Goal: Task Accomplishment & Management: Complete application form

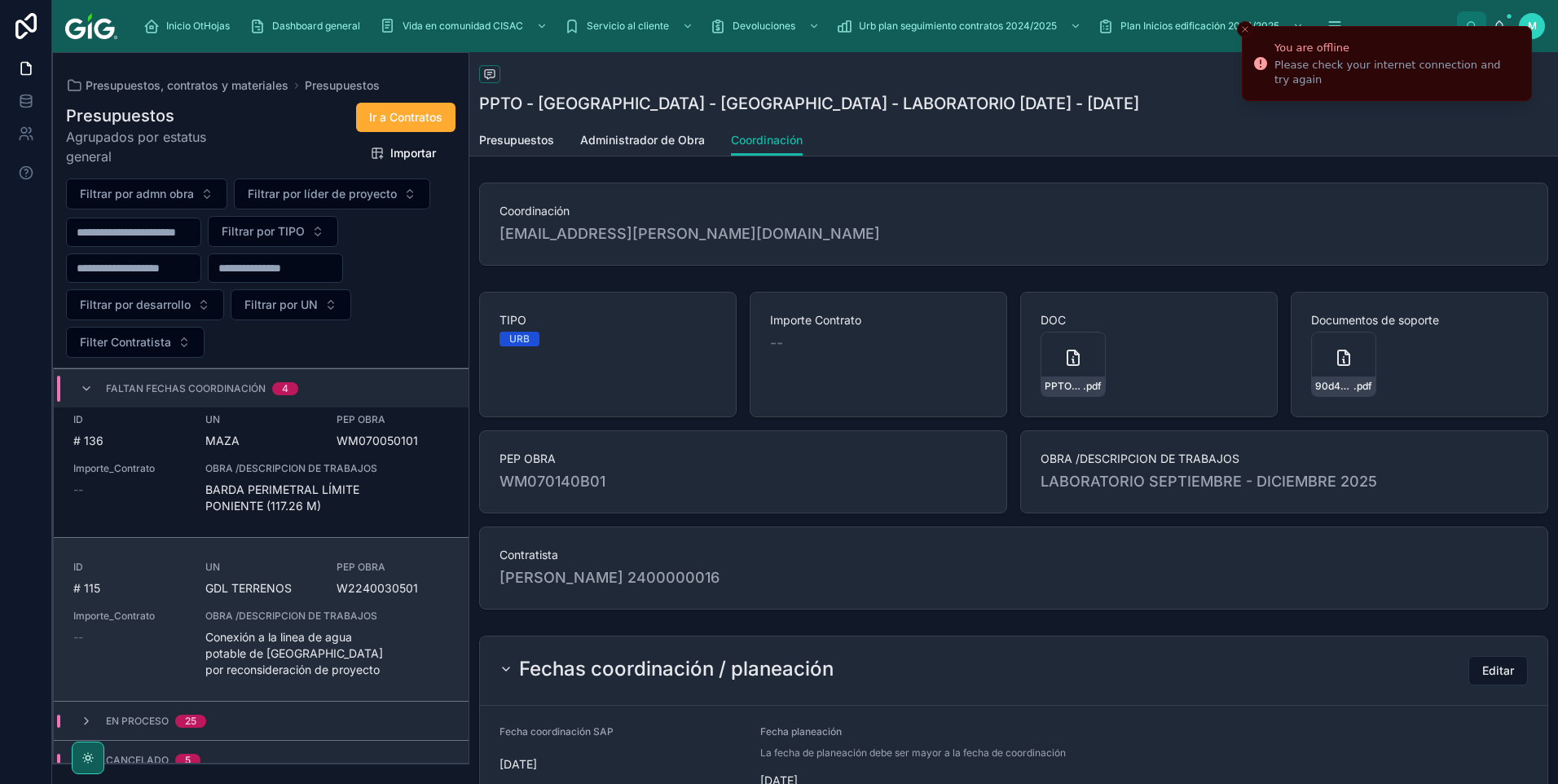
scroll to position [280, 0]
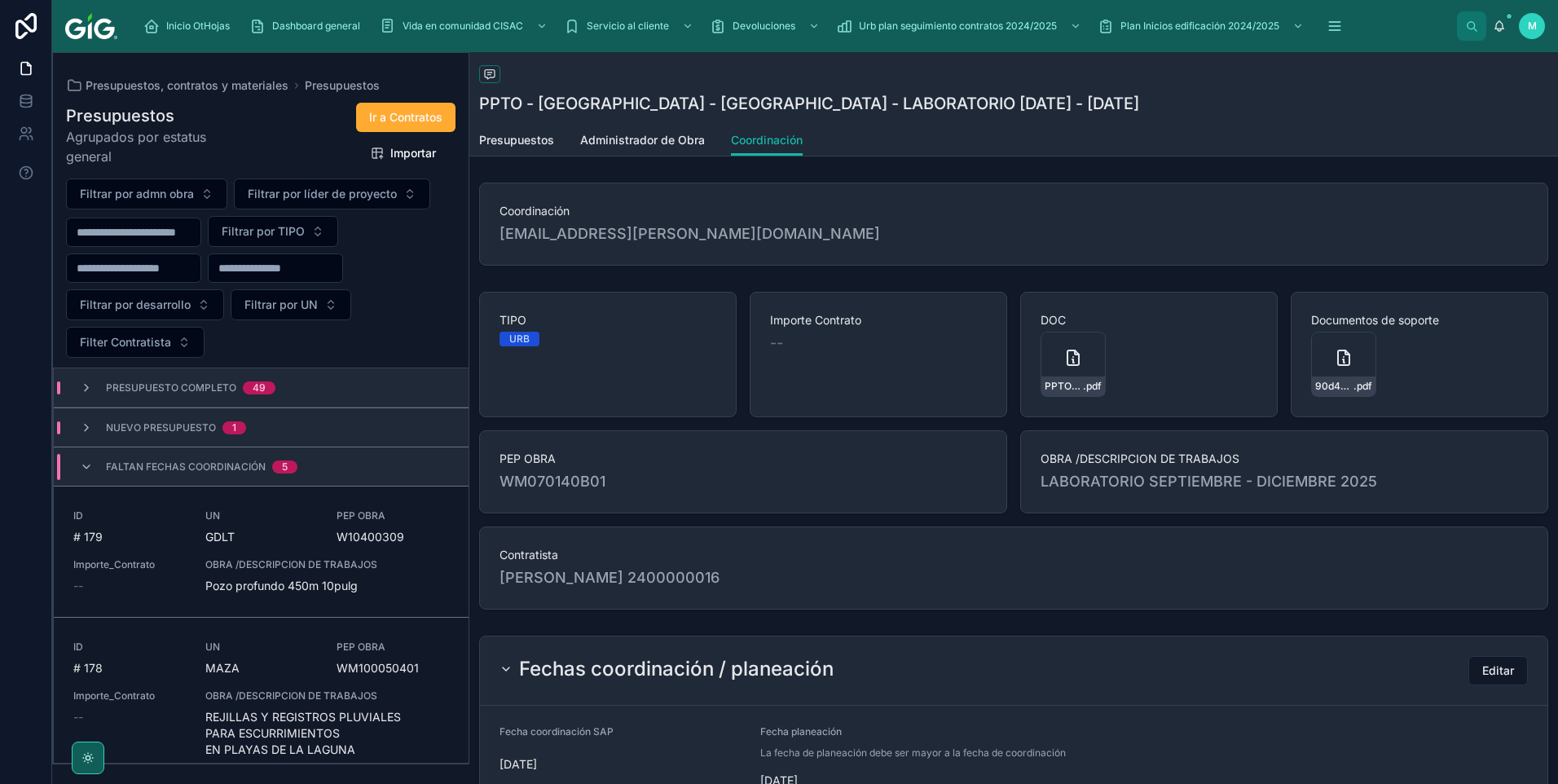
click at [208, 561] on span "OBRA /DESCRIPCION DE TRABAJOS" at bounding box center [327, 565] width 243 height 13
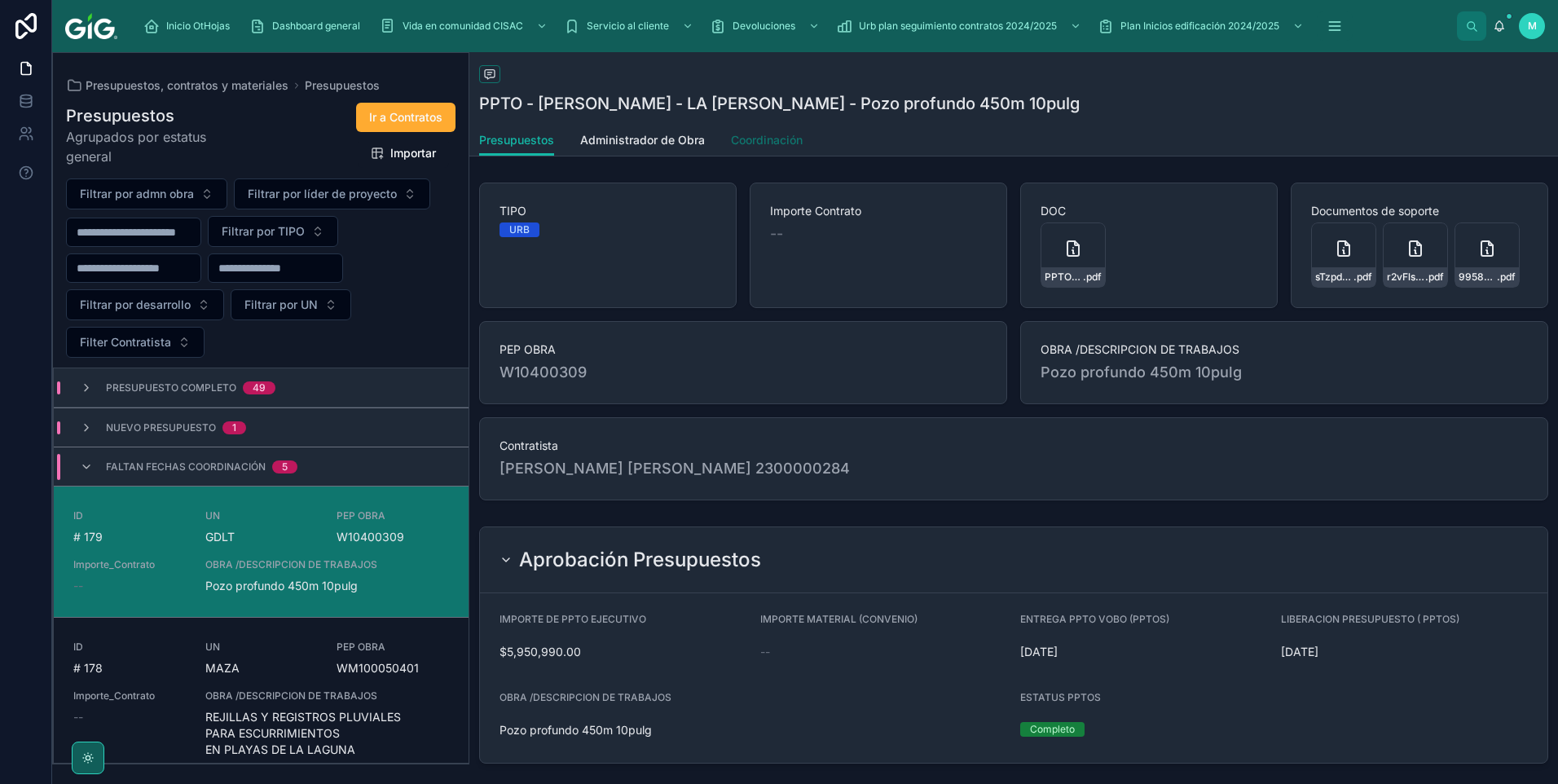
click at [774, 138] on span "Coordinación" at bounding box center [767, 140] width 72 height 17
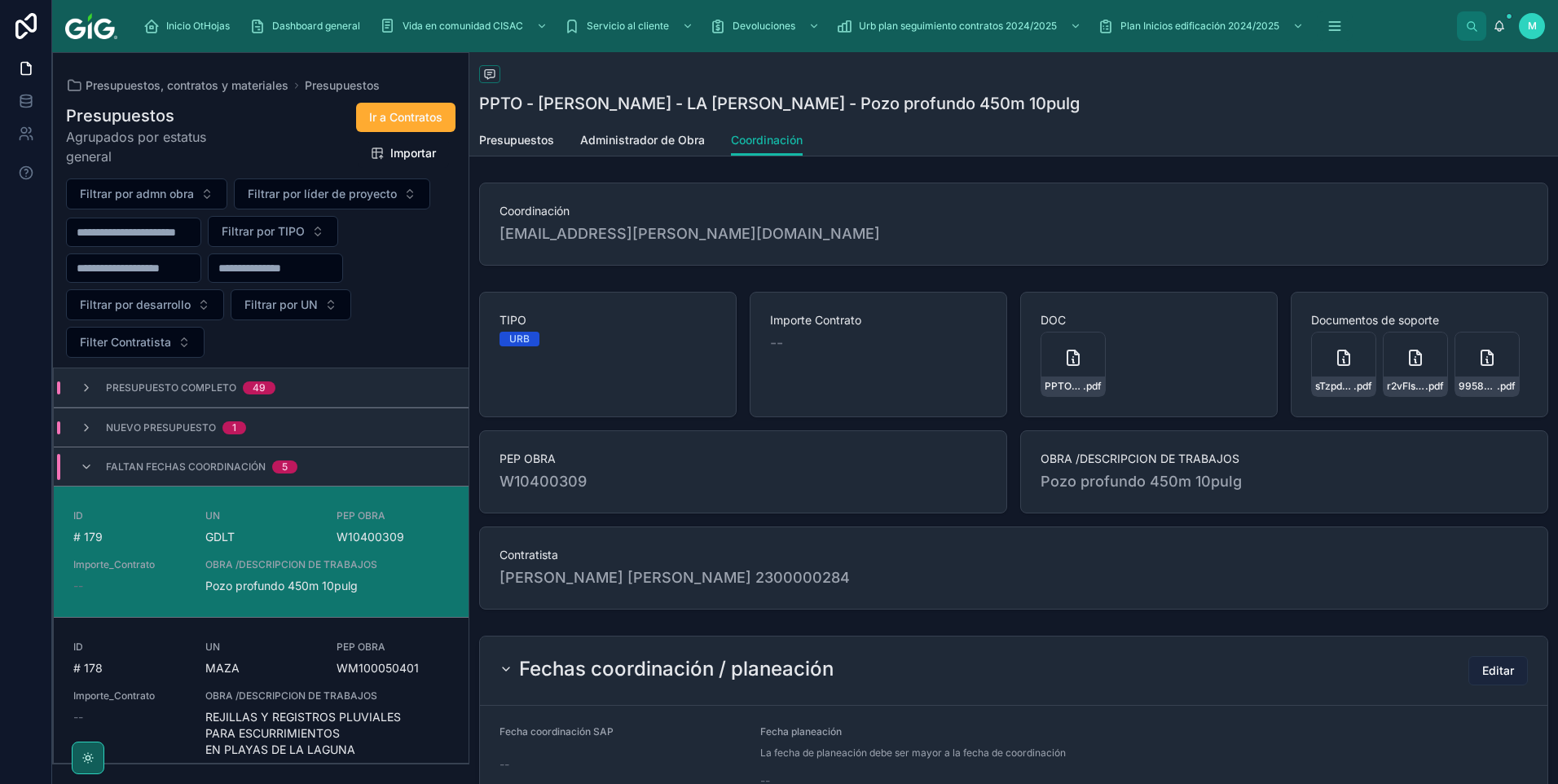
click at [1496, 665] on span "Editar" at bounding box center [1497, 671] width 32 height 17
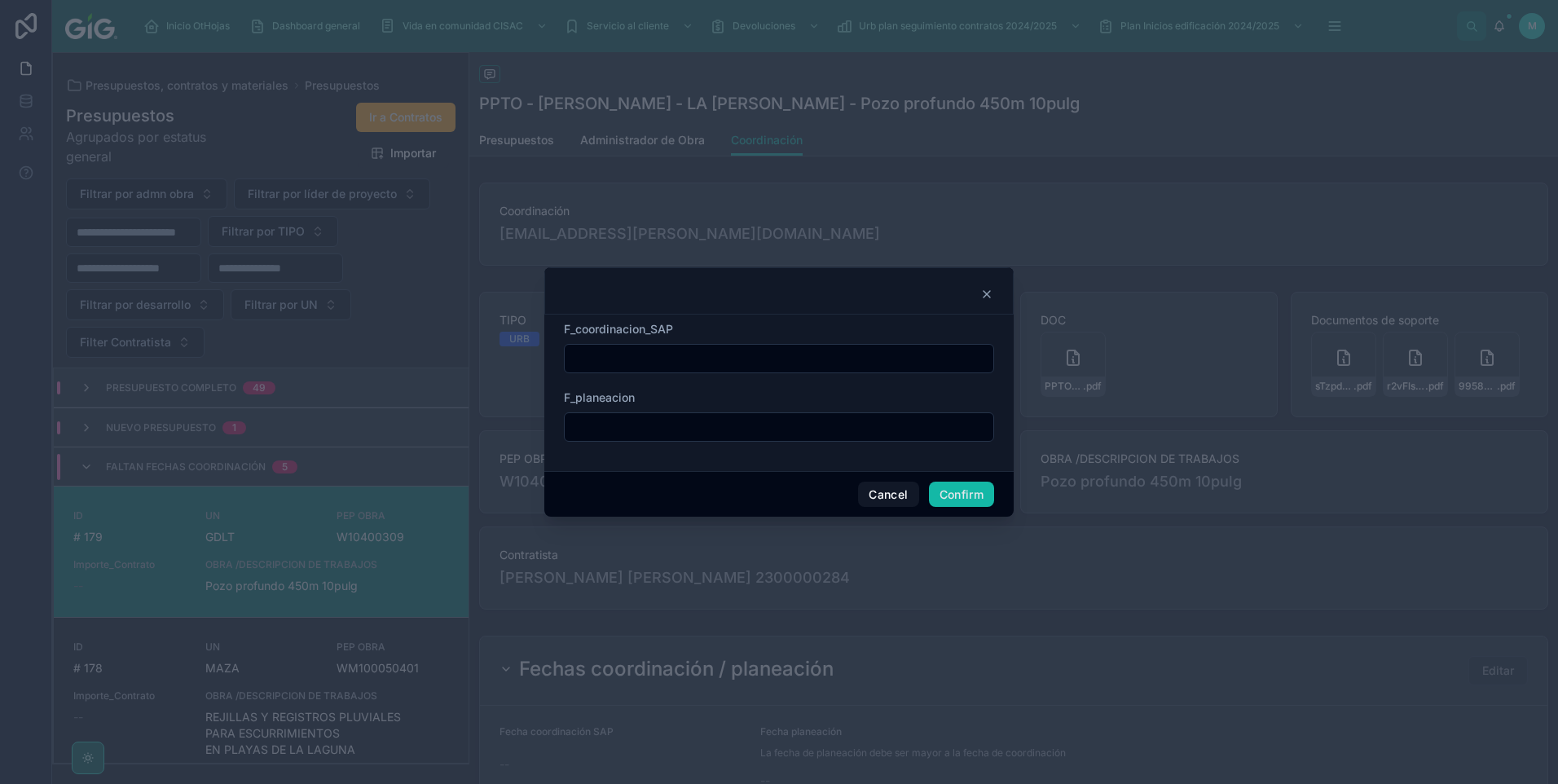
click at [675, 351] on input "text" at bounding box center [779, 358] width 429 height 23
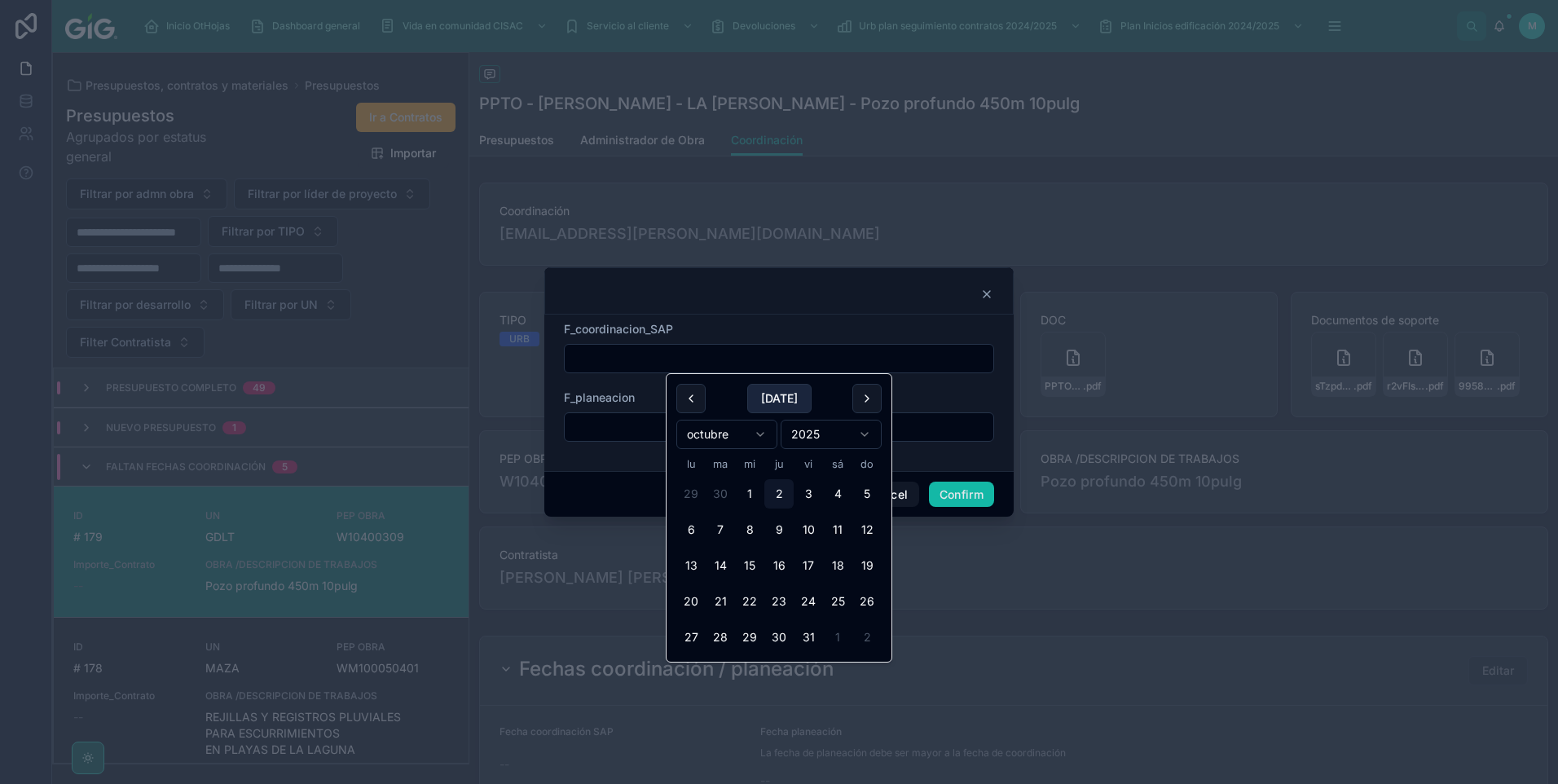
click at [754, 402] on button "[DATE]" at bounding box center [779, 398] width 64 height 29
type input "*********"
click at [967, 496] on button "Confirm" at bounding box center [961, 494] width 65 height 26
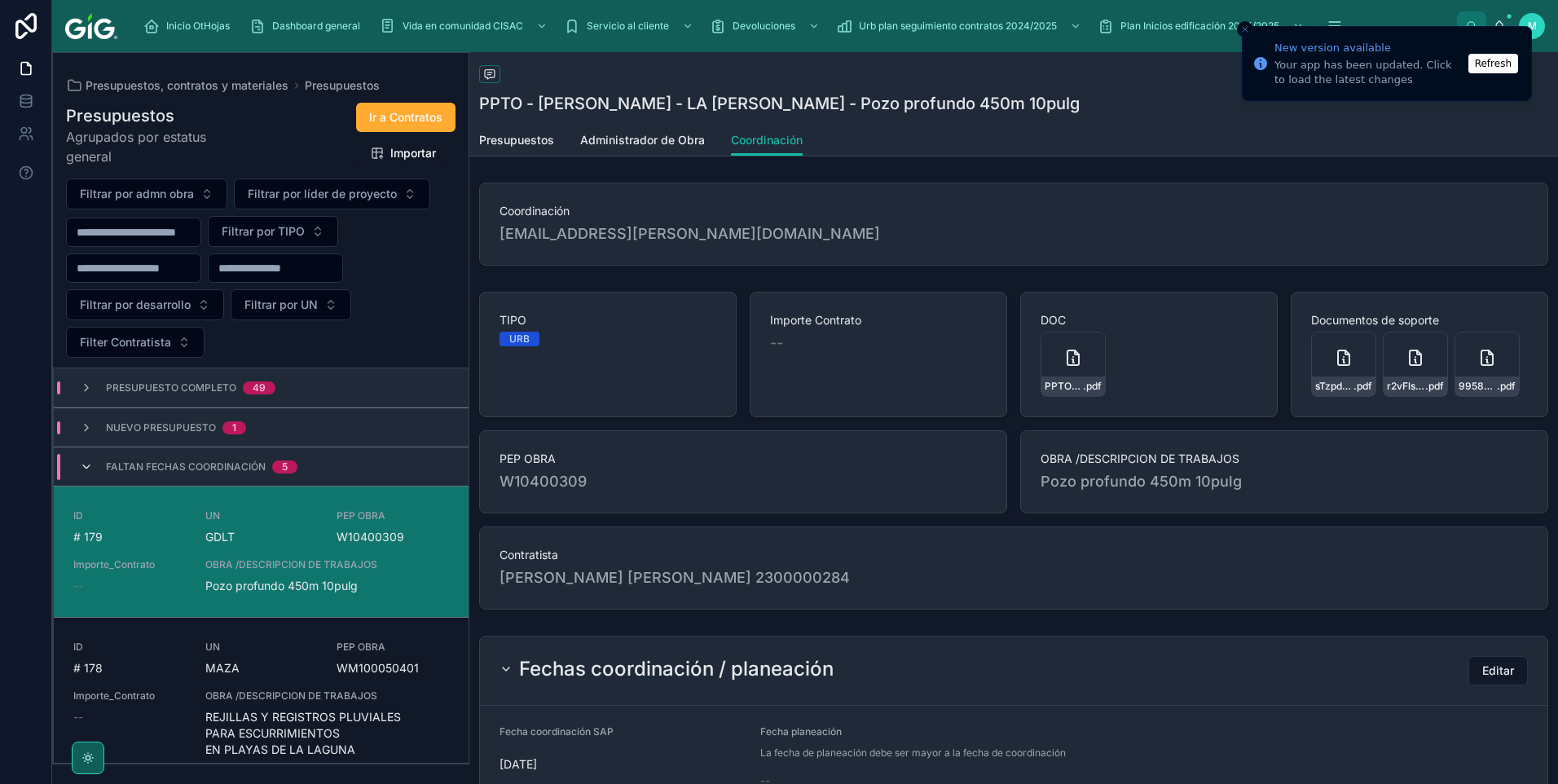
click at [92, 465] on icon at bounding box center [86, 466] width 13 height 13
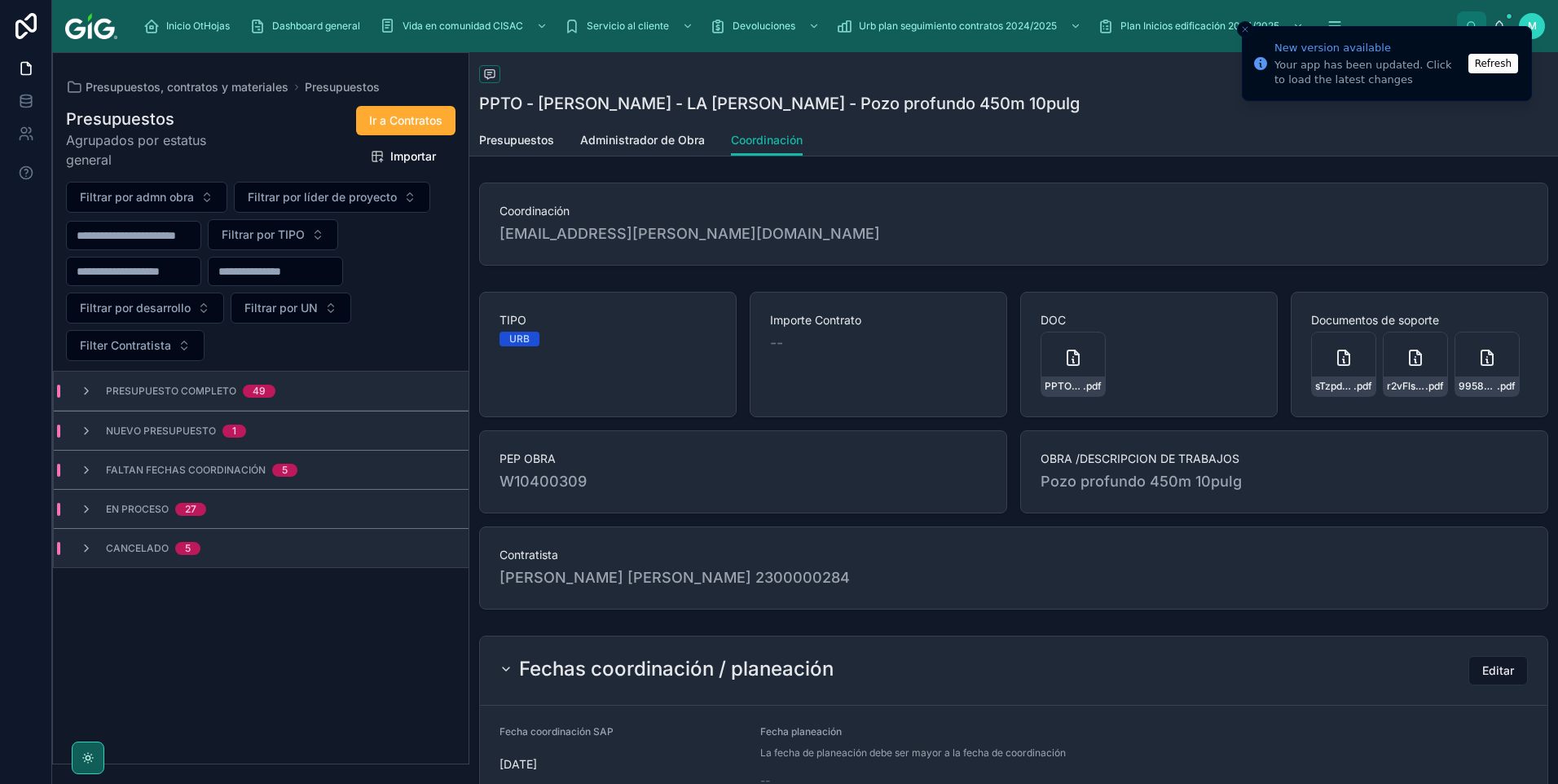
click at [92, 465] on icon at bounding box center [86, 470] width 13 height 13
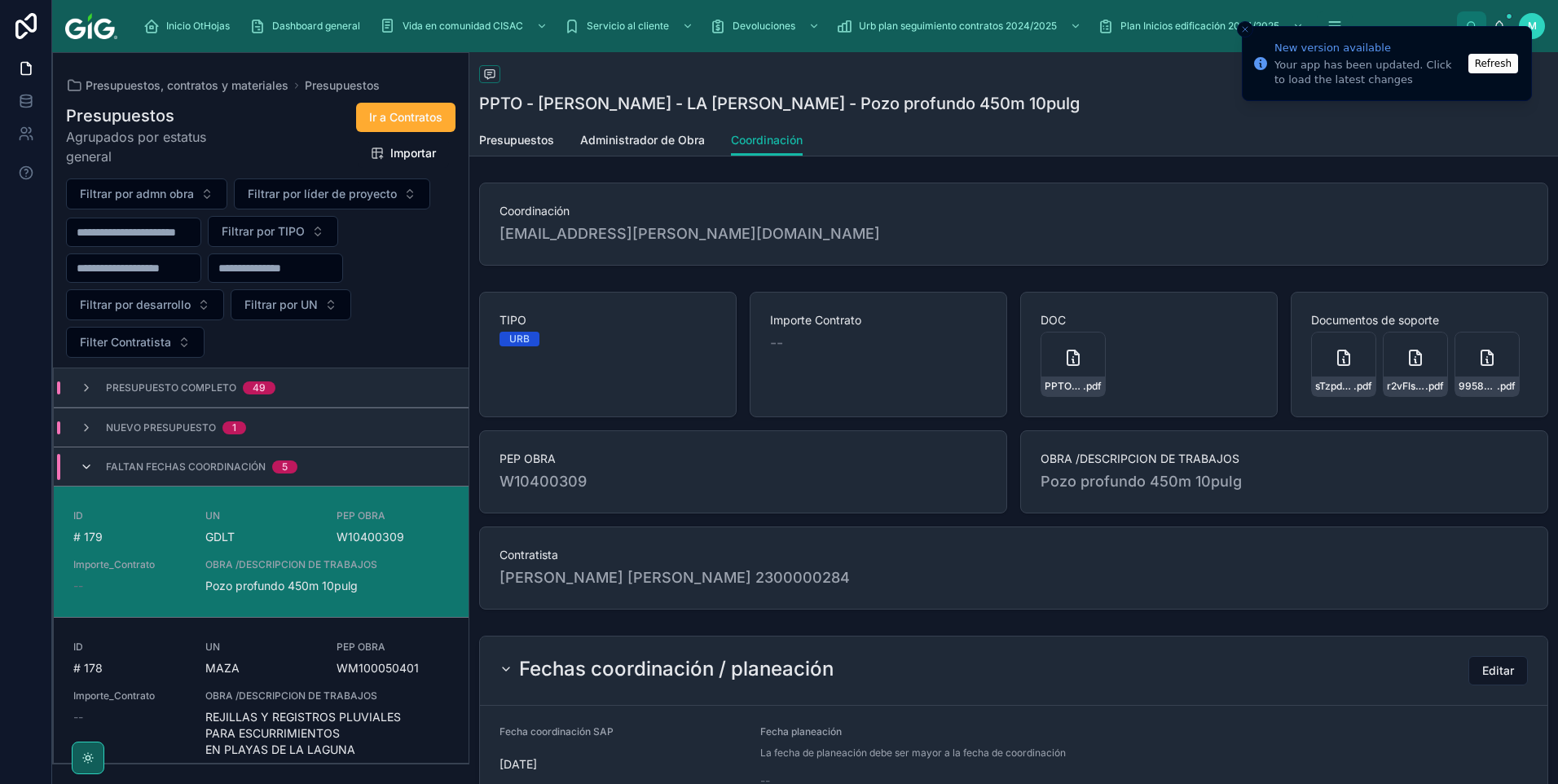
click at [90, 464] on icon at bounding box center [86, 466] width 13 height 13
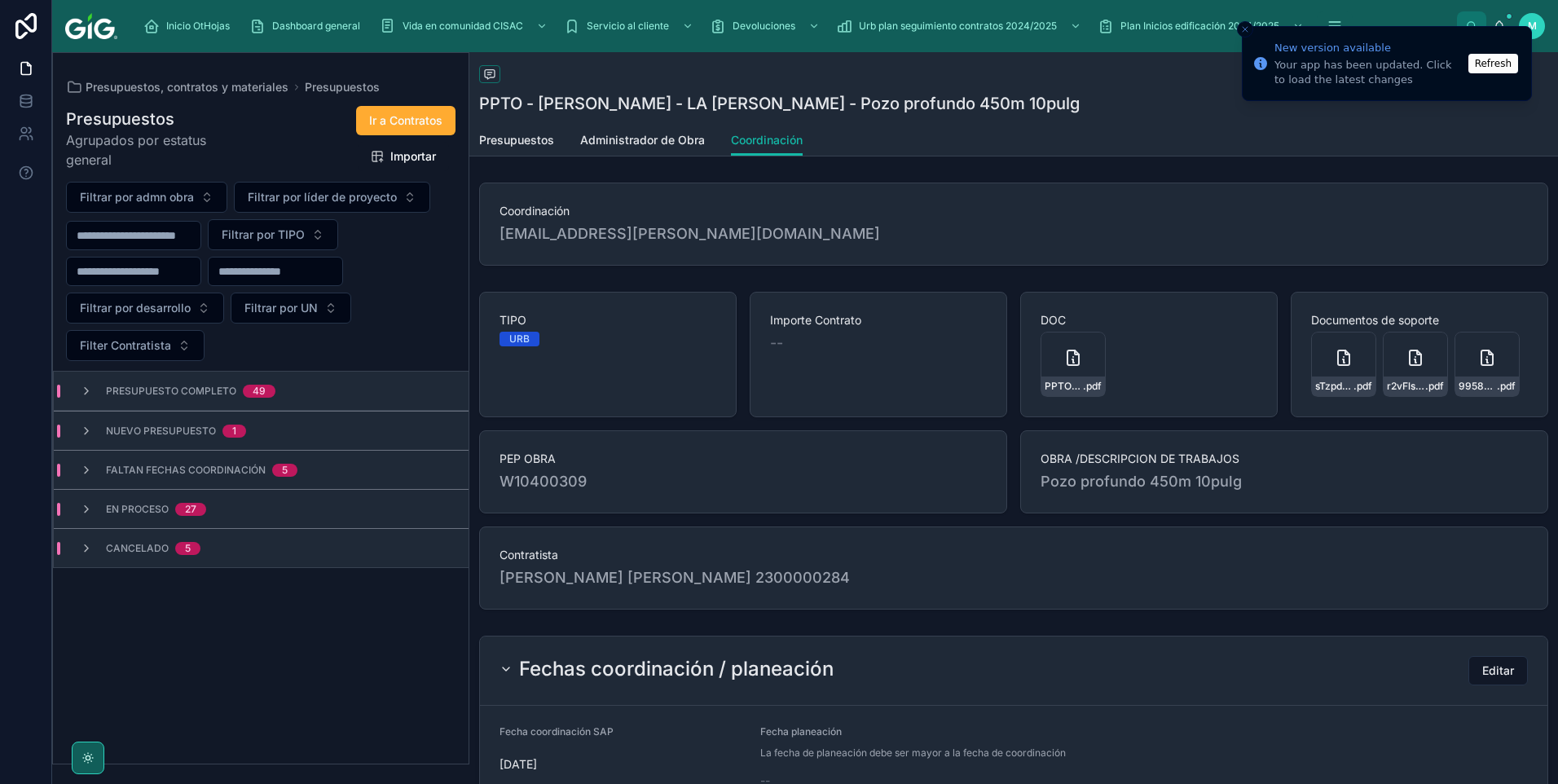
click at [90, 464] on icon at bounding box center [86, 470] width 13 height 13
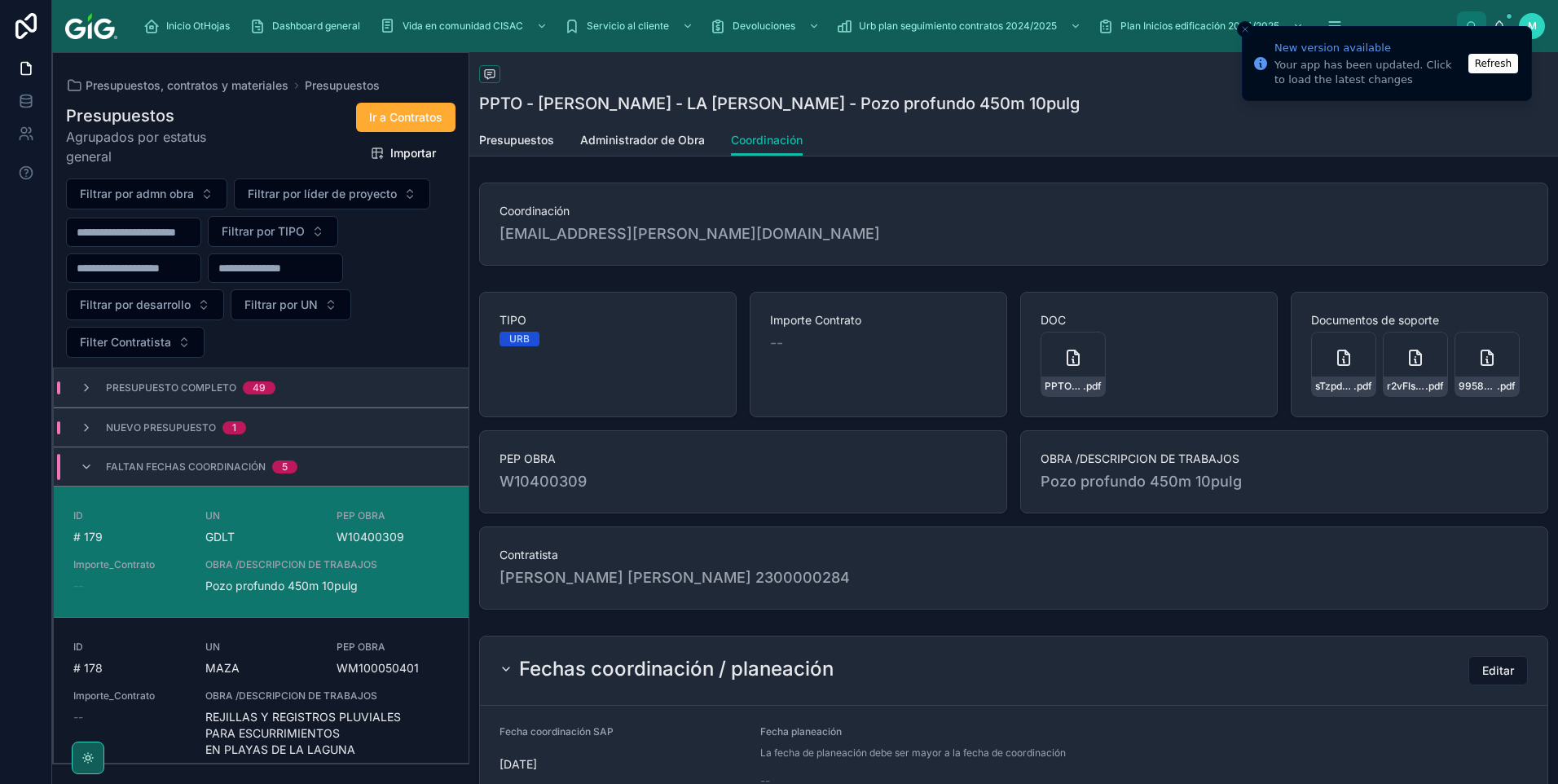
click at [90, 464] on icon at bounding box center [86, 466] width 13 height 13
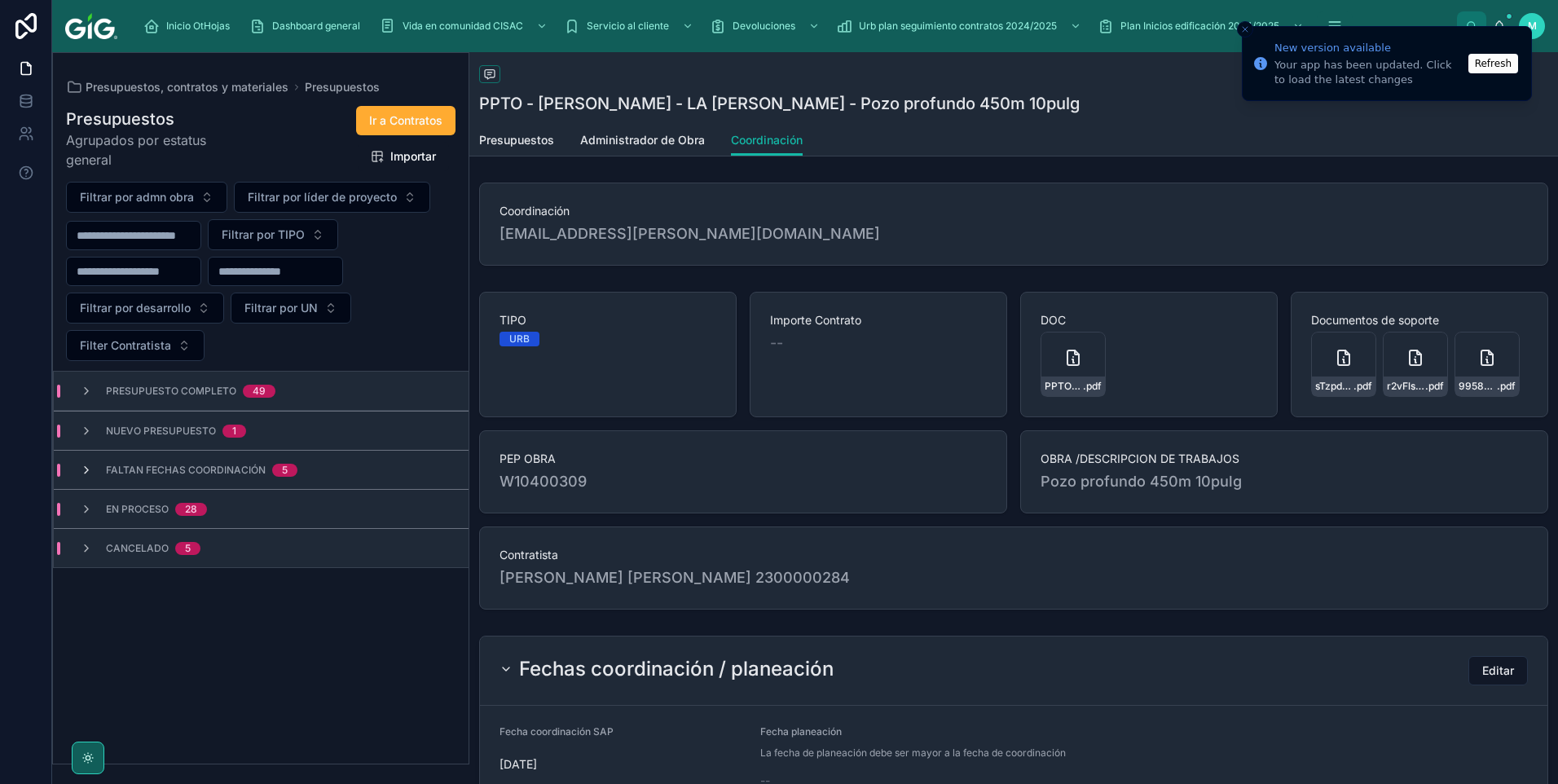
click at [80, 471] on icon at bounding box center [86, 470] width 13 height 13
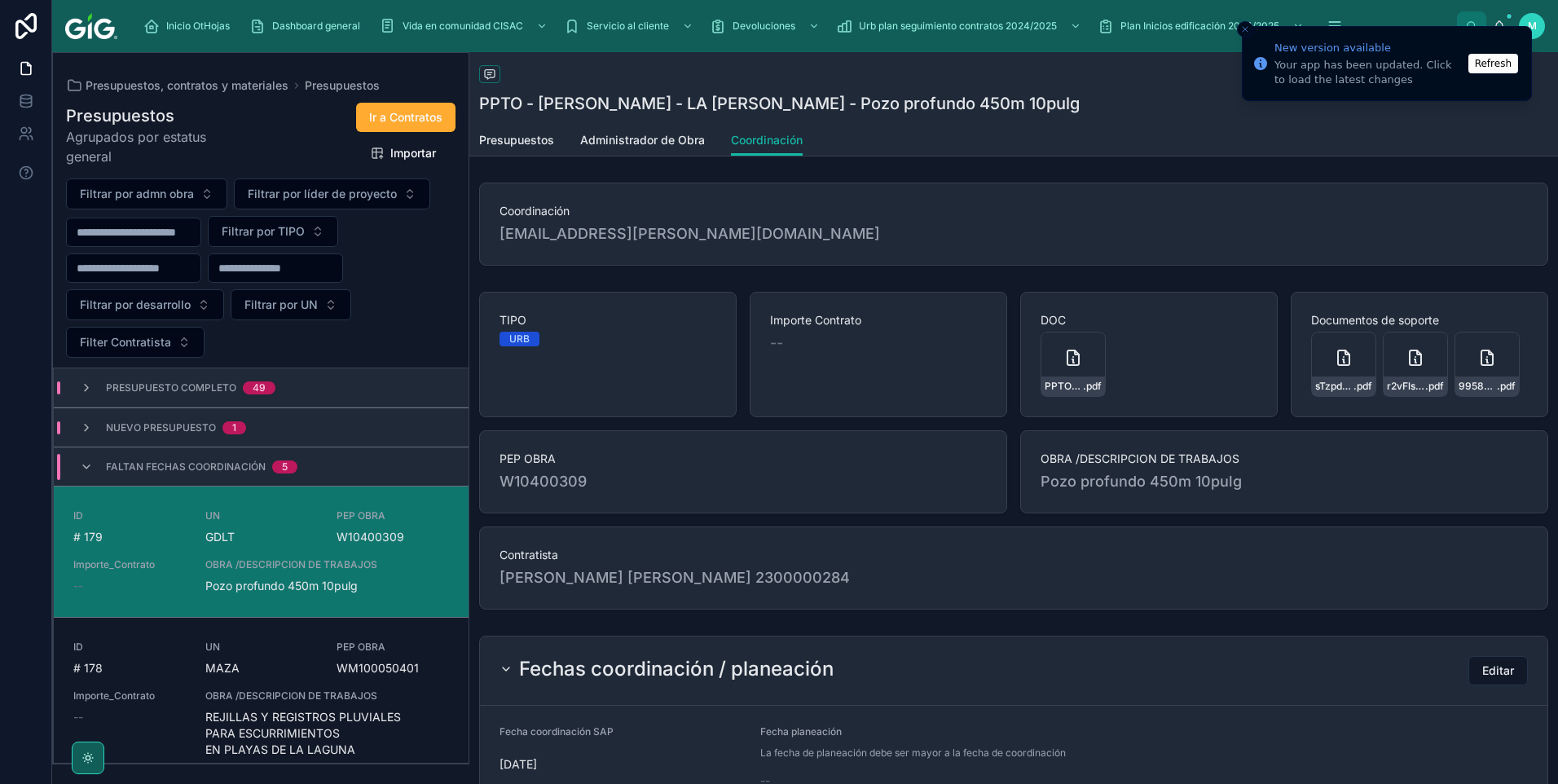
click at [80, 471] on icon at bounding box center [86, 466] width 13 height 13
